Goal: Check status: Check status

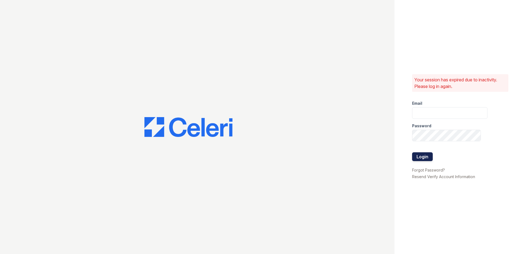
type input "rhueser@trinity-pm.com"
click at [421, 157] on button "Login" at bounding box center [422, 157] width 21 height 9
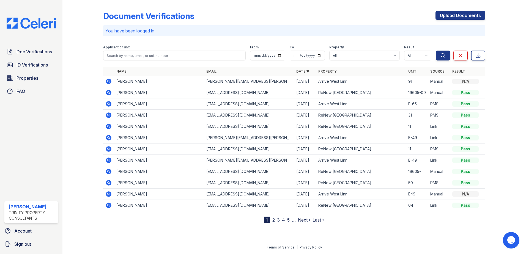
drag, startPoint x: 38, startPoint y: 68, endPoint x: 146, endPoint y: 48, distance: 110.0
click at [38, 68] on span "ID Verifications" at bounding box center [32, 65] width 31 height 7
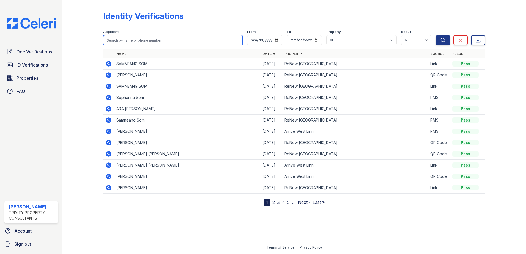
click at [151, 41] on input "search" at bounding box center [173, 40] width 140 height 10
type input "rachelle"
click at [436, 35] on button "Search" at bounding box center [443, 40] width 14 height 10
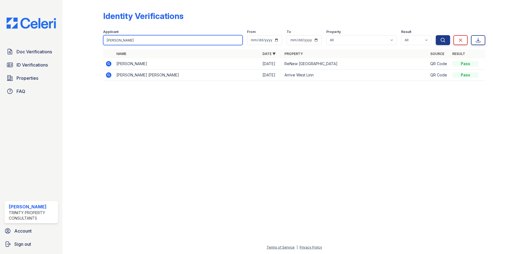
type input "rachel"
click at [436, 35] on button "Search" at bounding box center [443, 40] width 14 height 10
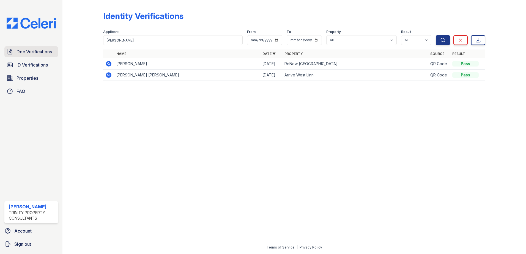
click at [23, 53] on span "Doc Verifications" at bounding box center [35, 51] width 36 height 7
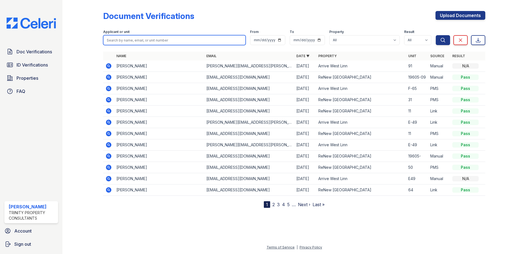
click at [152, 42] on input "search" at bounding box center [174, 40] width 143 height 10
type input "rachell"
click at [436, 35] on button "Search" at bounding box center [443, 40] width 14 height 10
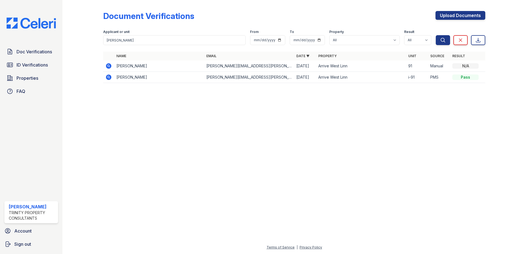
click at [110, 65] on icon at bounding box center [109, 66] width 6 height 6
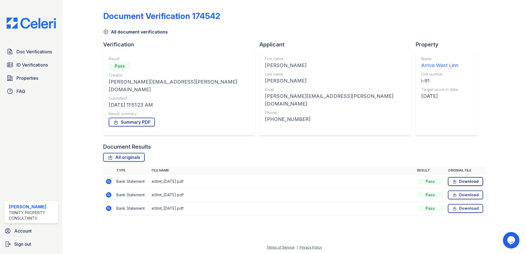
click at [468, 177] on link "Download" at bounding box center [465, 181] width 35 height 9
